Goal: Information Seeking & Learning: Learn about a topic

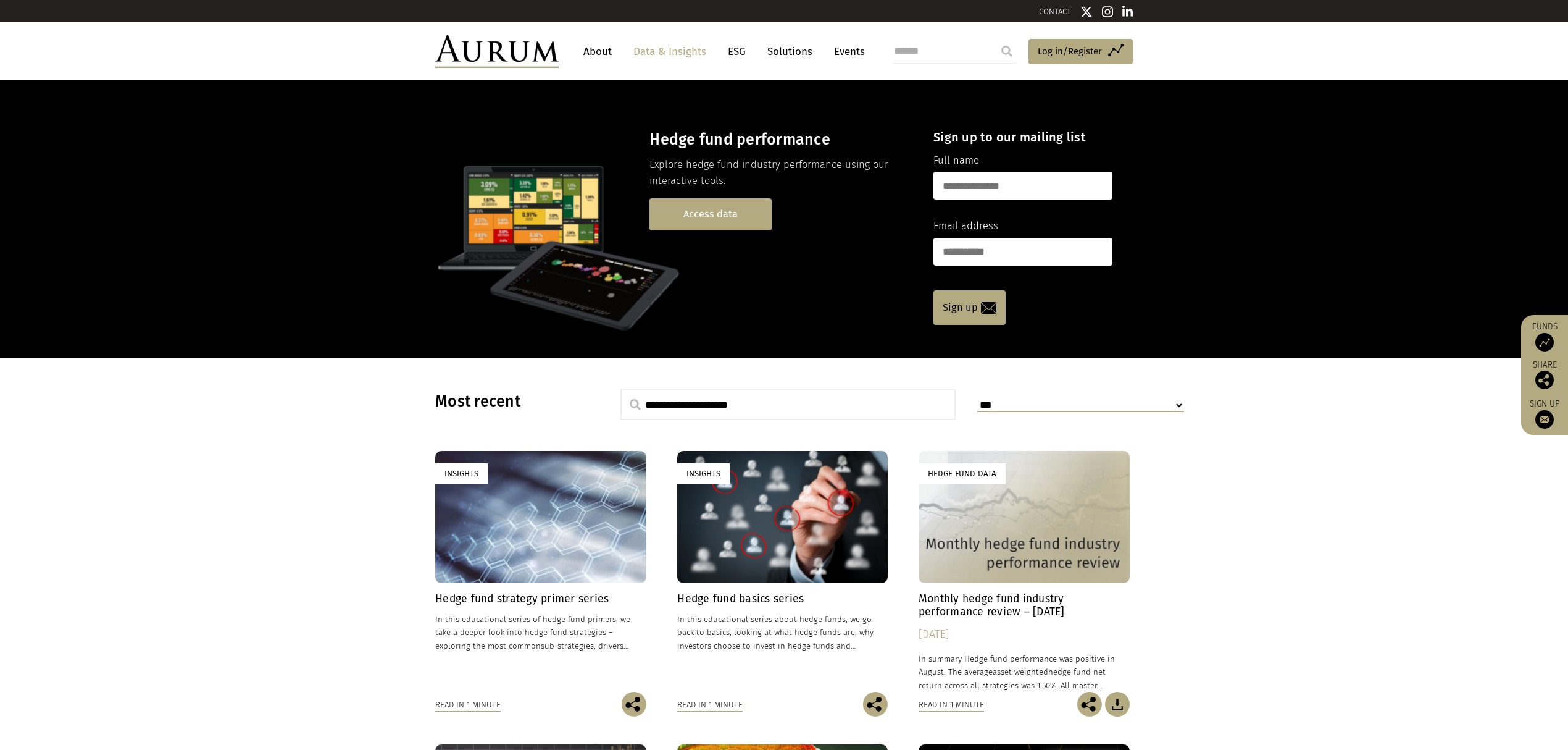
click at [696, 221] on link "Access data" at bounding box center [711, 214] width 122 height 31
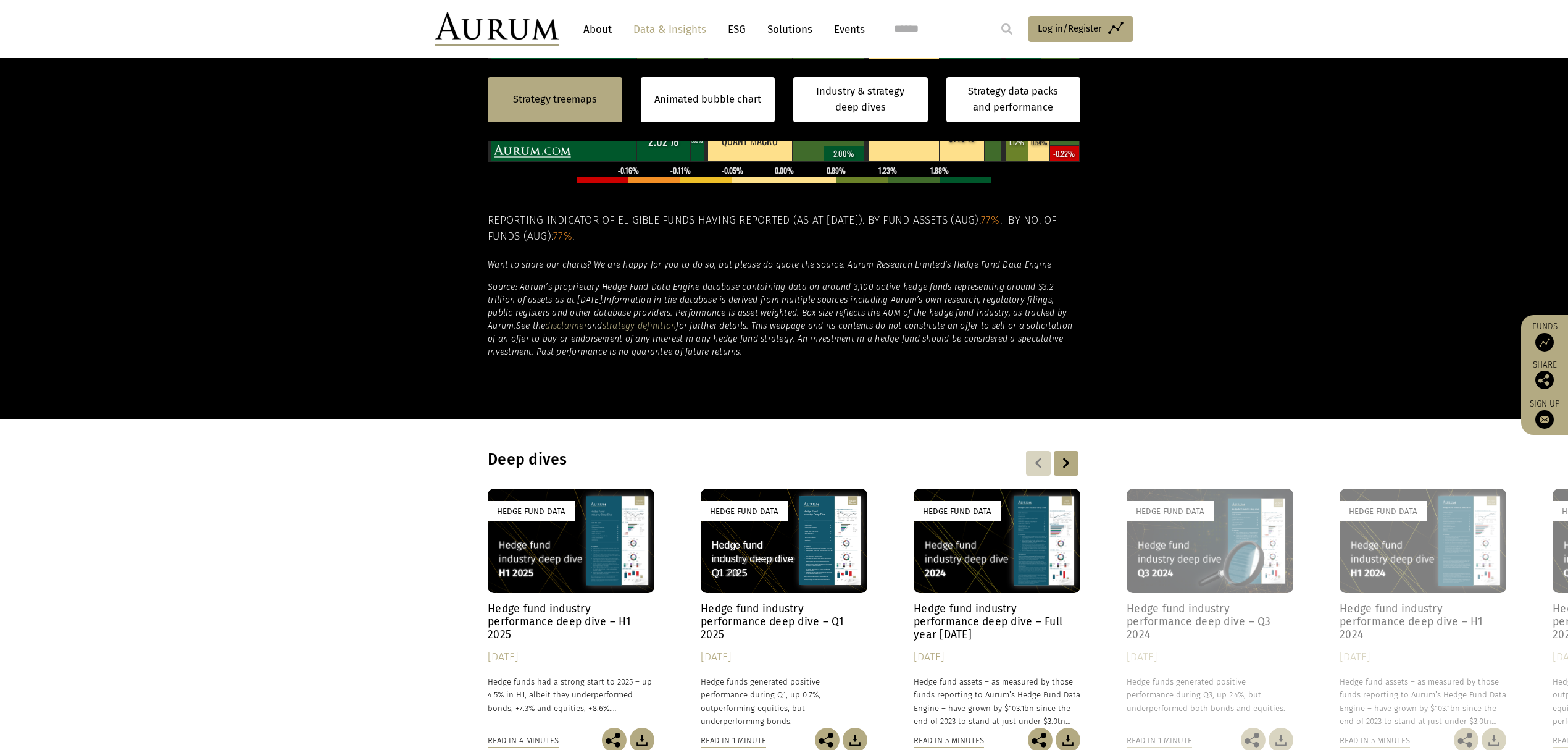
scroll to position [741, 0]
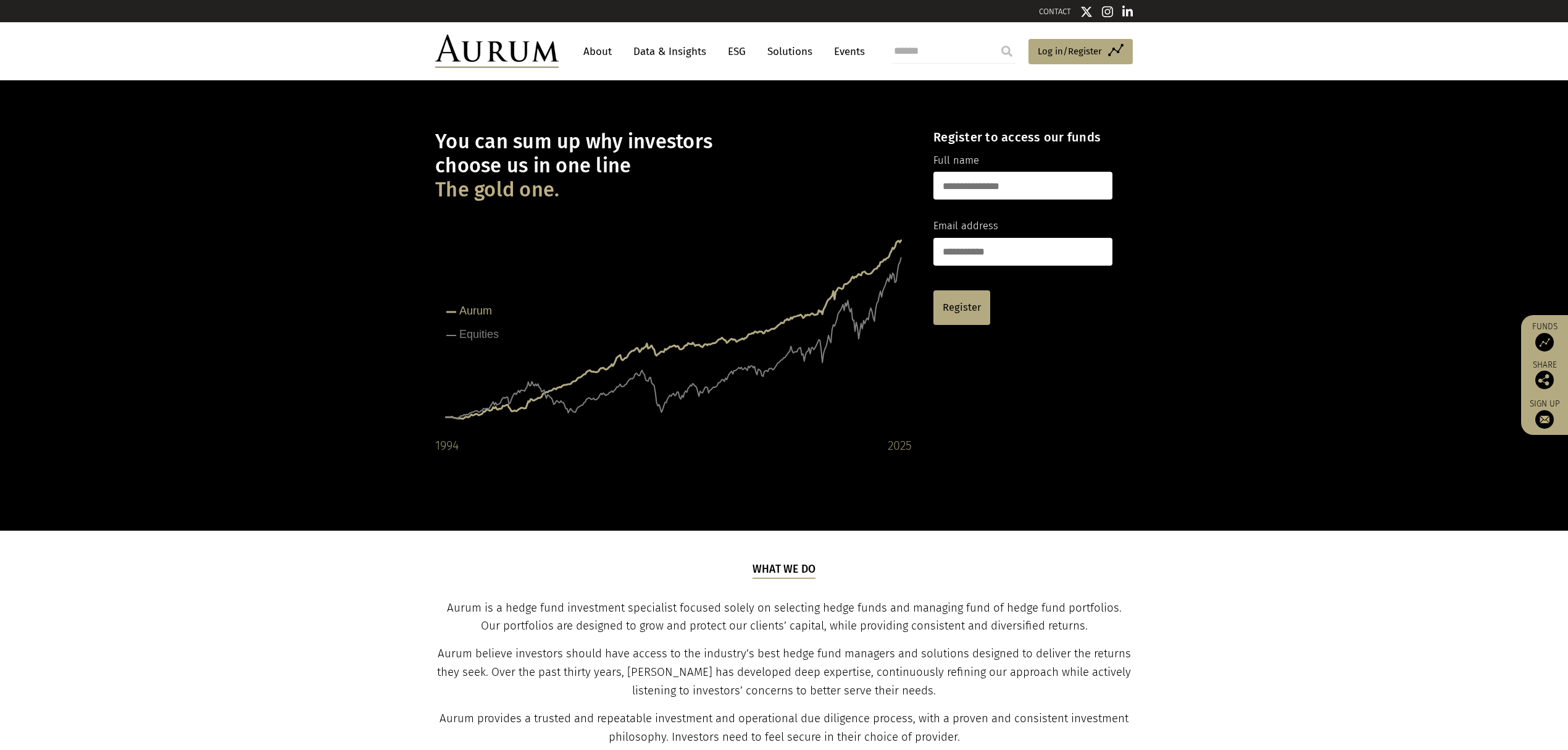
drag, startPoint x: 689, startPoint y: 50, endPoint x: 704, endPoint y: 53, distance: 15.3
click at [689, 50] on link "Data & Insights" at bounding box center [669, 52] width 85 height 23
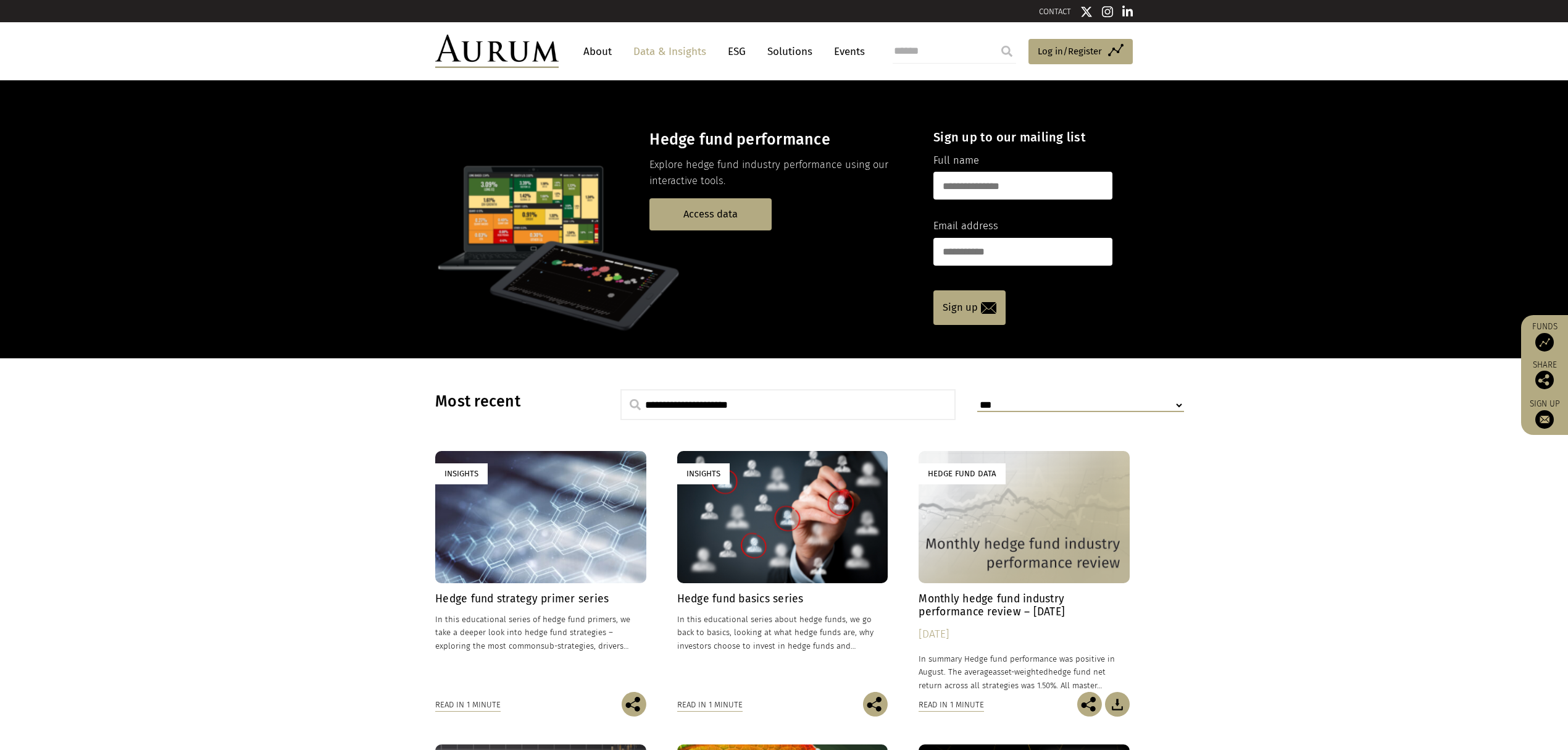
click at [538, 595] on h4 "Hedge fund strategy primer series" at bounding box center [541, 599] width 211 height 13
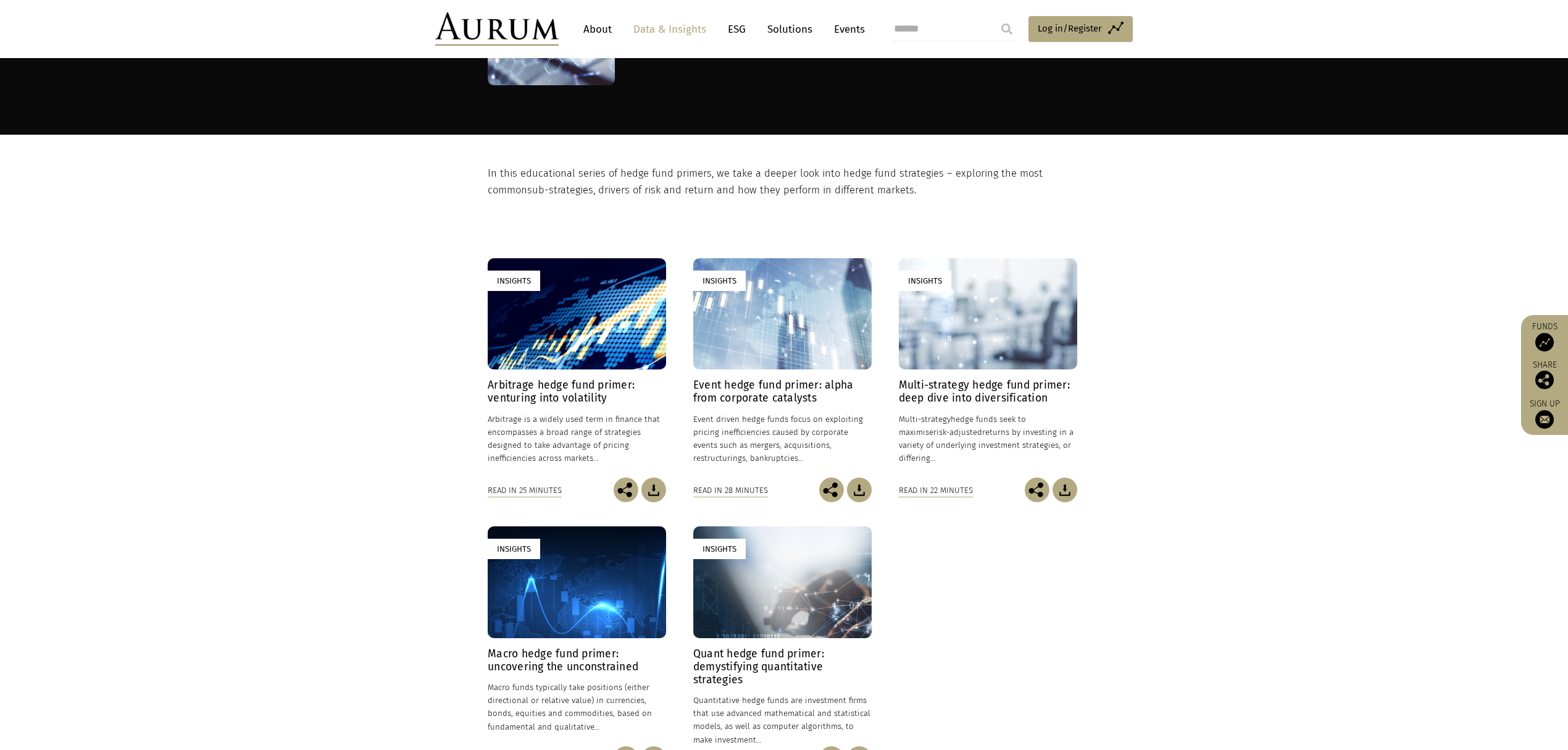
scroll to position [165, 0]
